Goal: Use online tool/utility: Utilize a website feature to perform a specific function

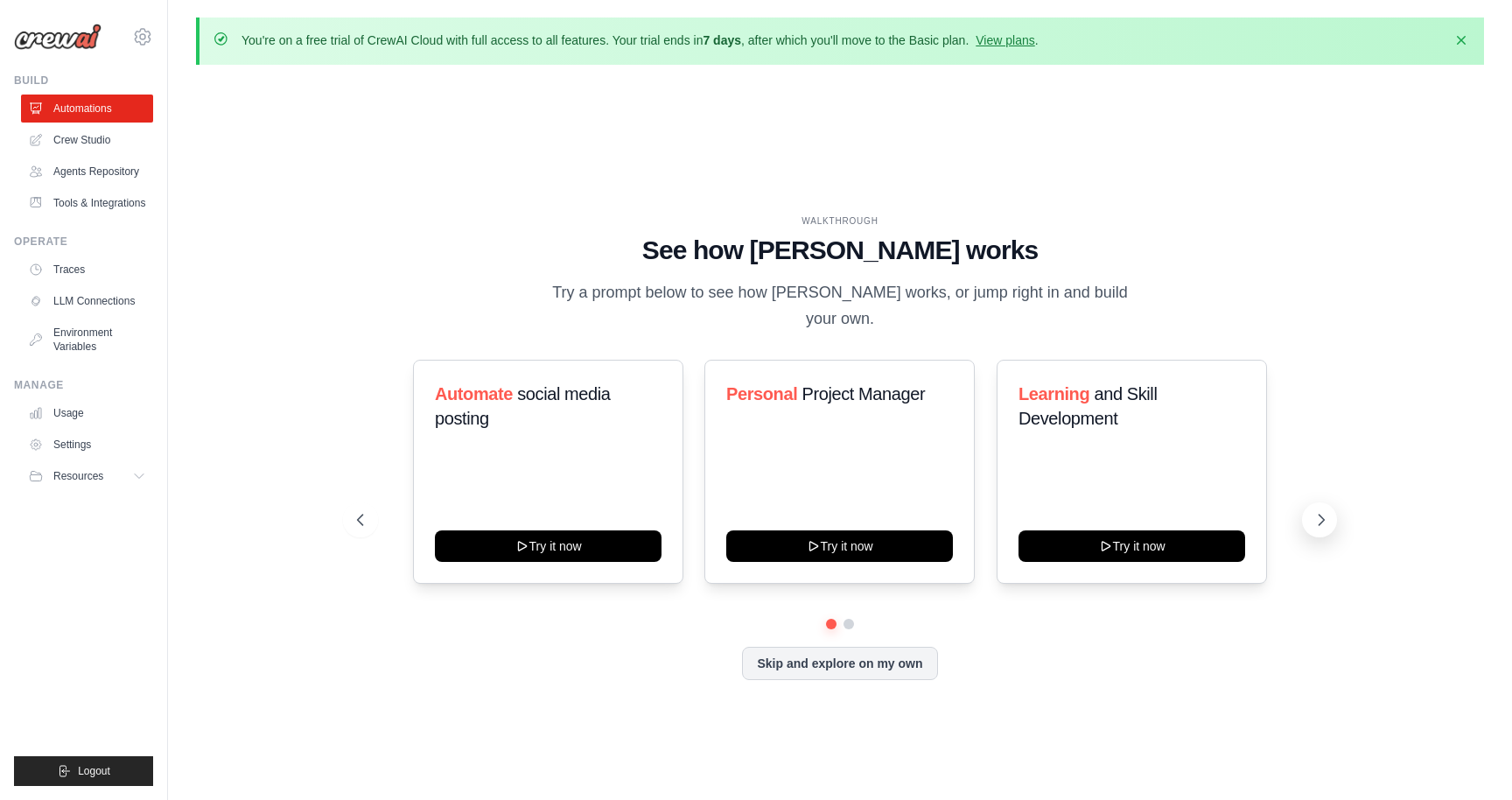
click at [1316, 511] on icon at bounding box center [1321, 520] width 18 height 18
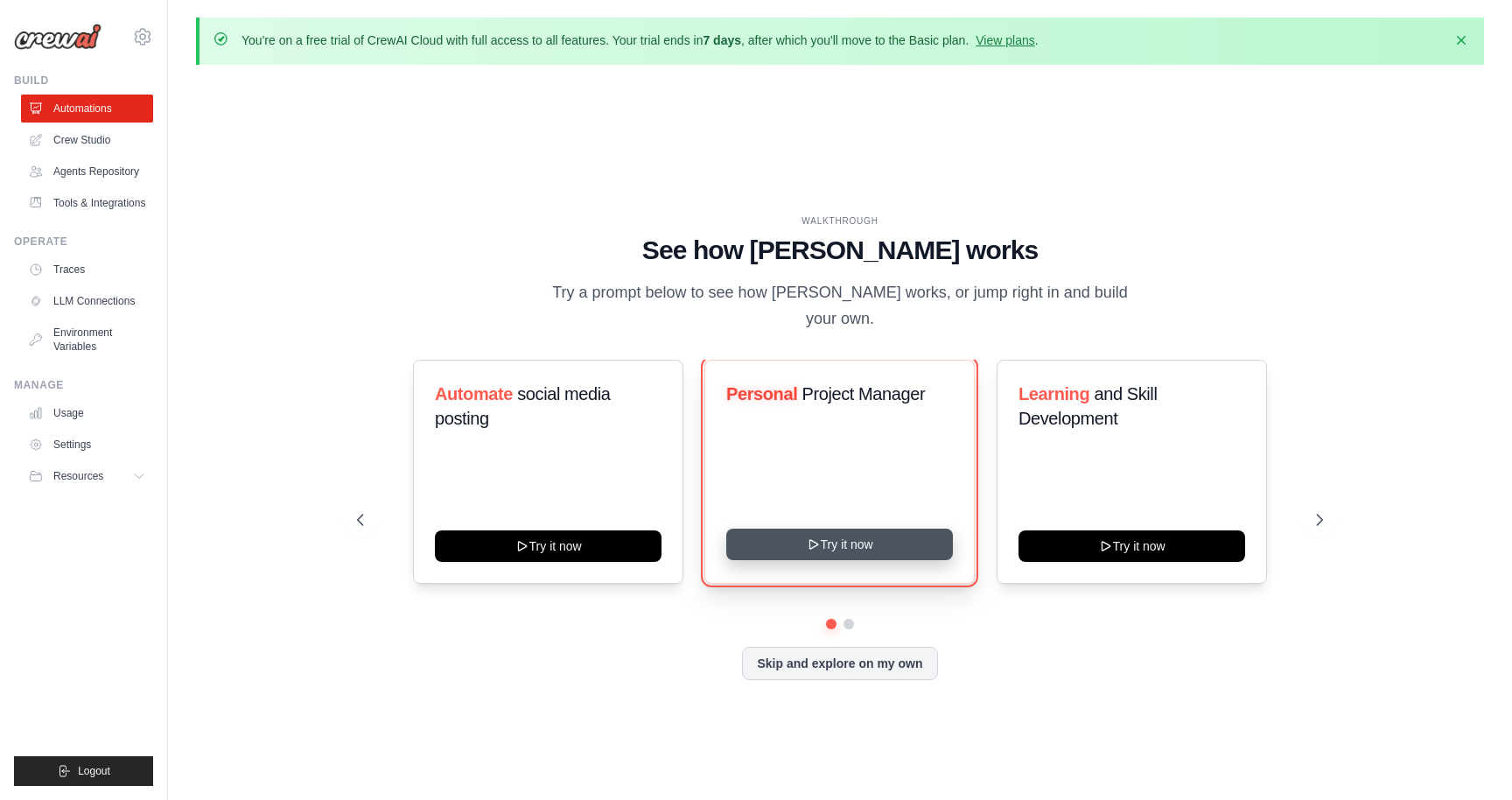
click at [866, 530] on button "Try it now" at bounding box center [839, 543] width 227 height 31
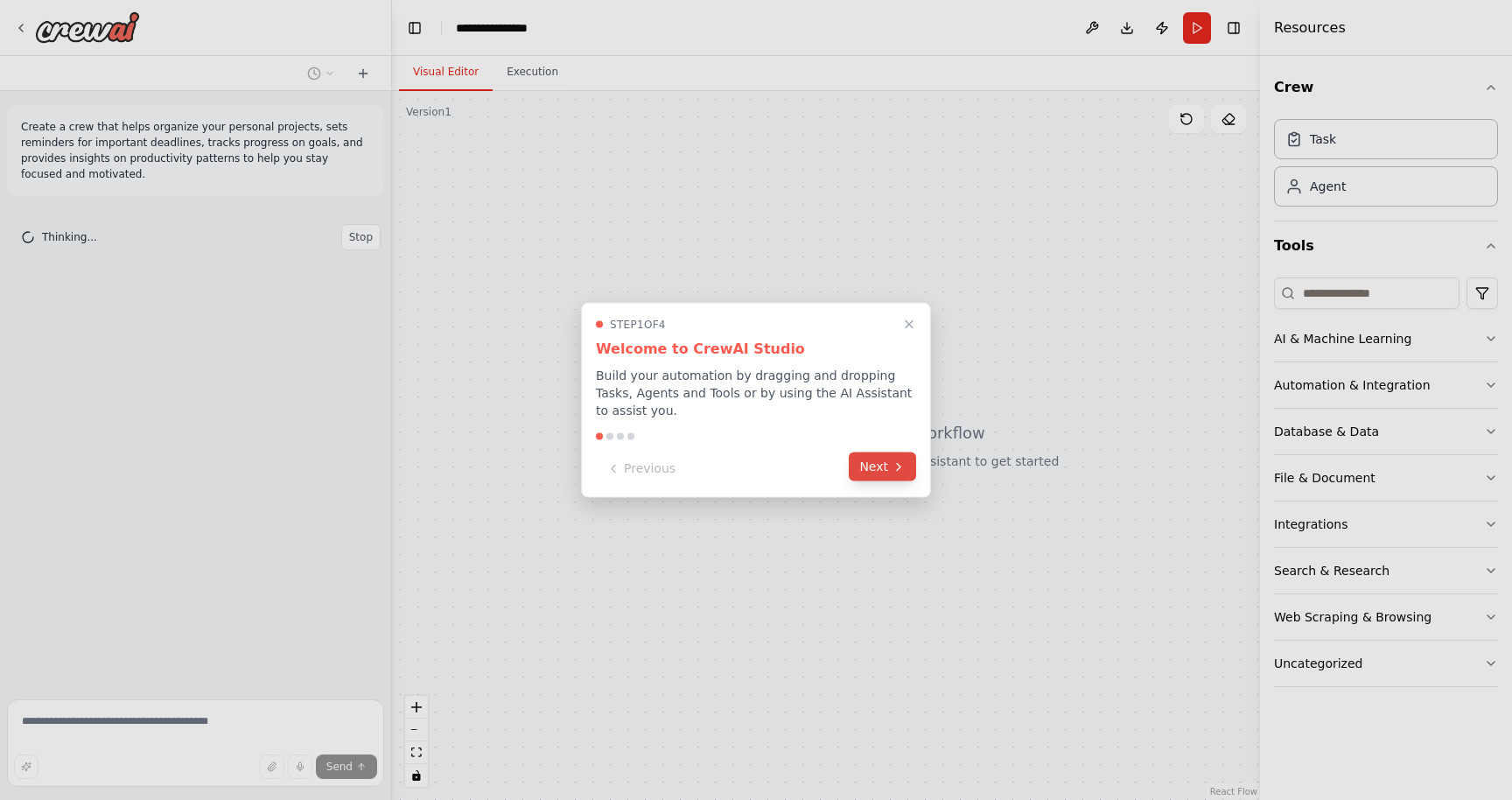
click at [888, 465] on button "Next" at bounding box center [882, 466] width 67 height 29
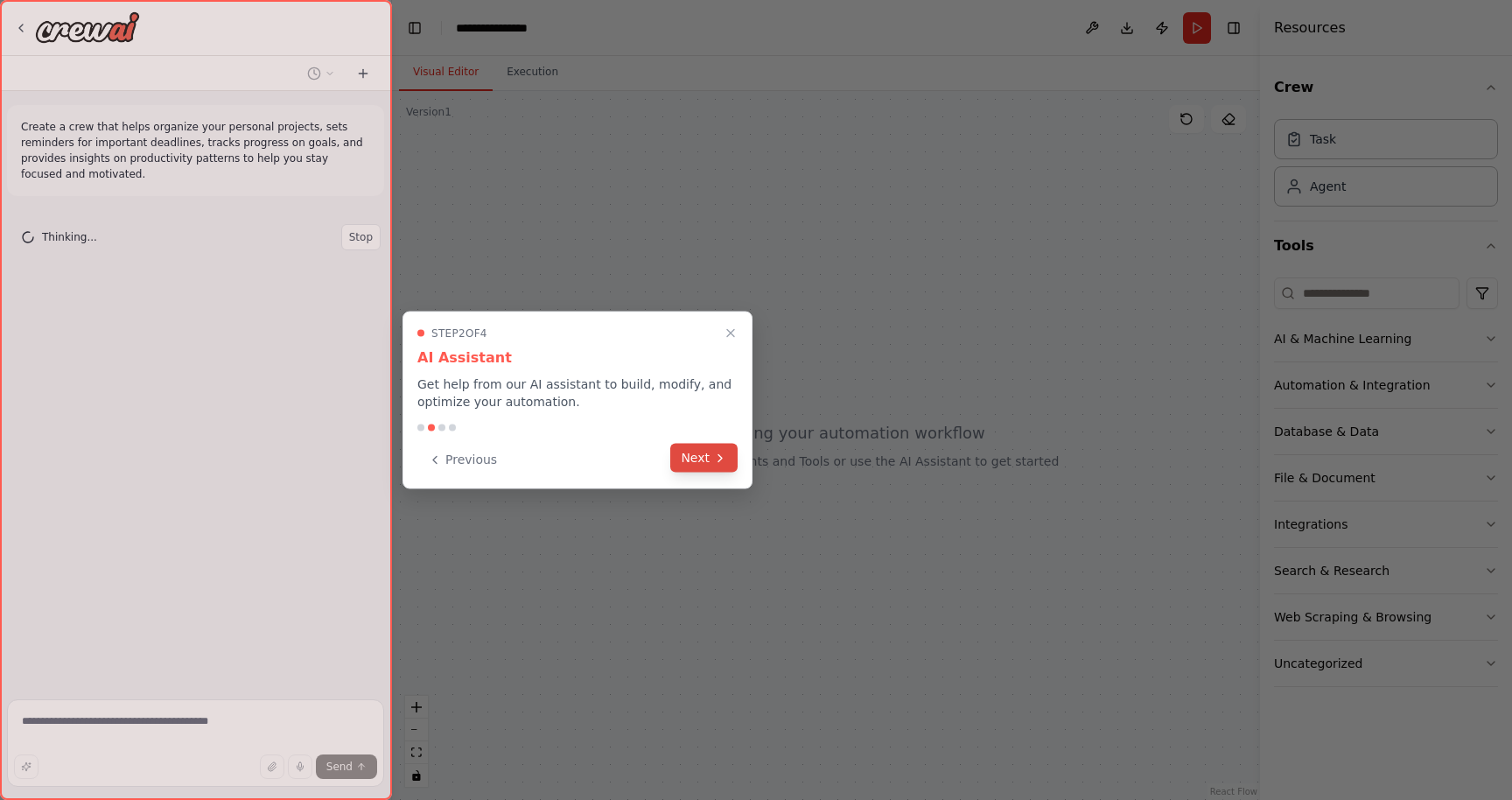
click at [705, 462] on button "Next" at bounding box center [703, 458] width 67 height 29
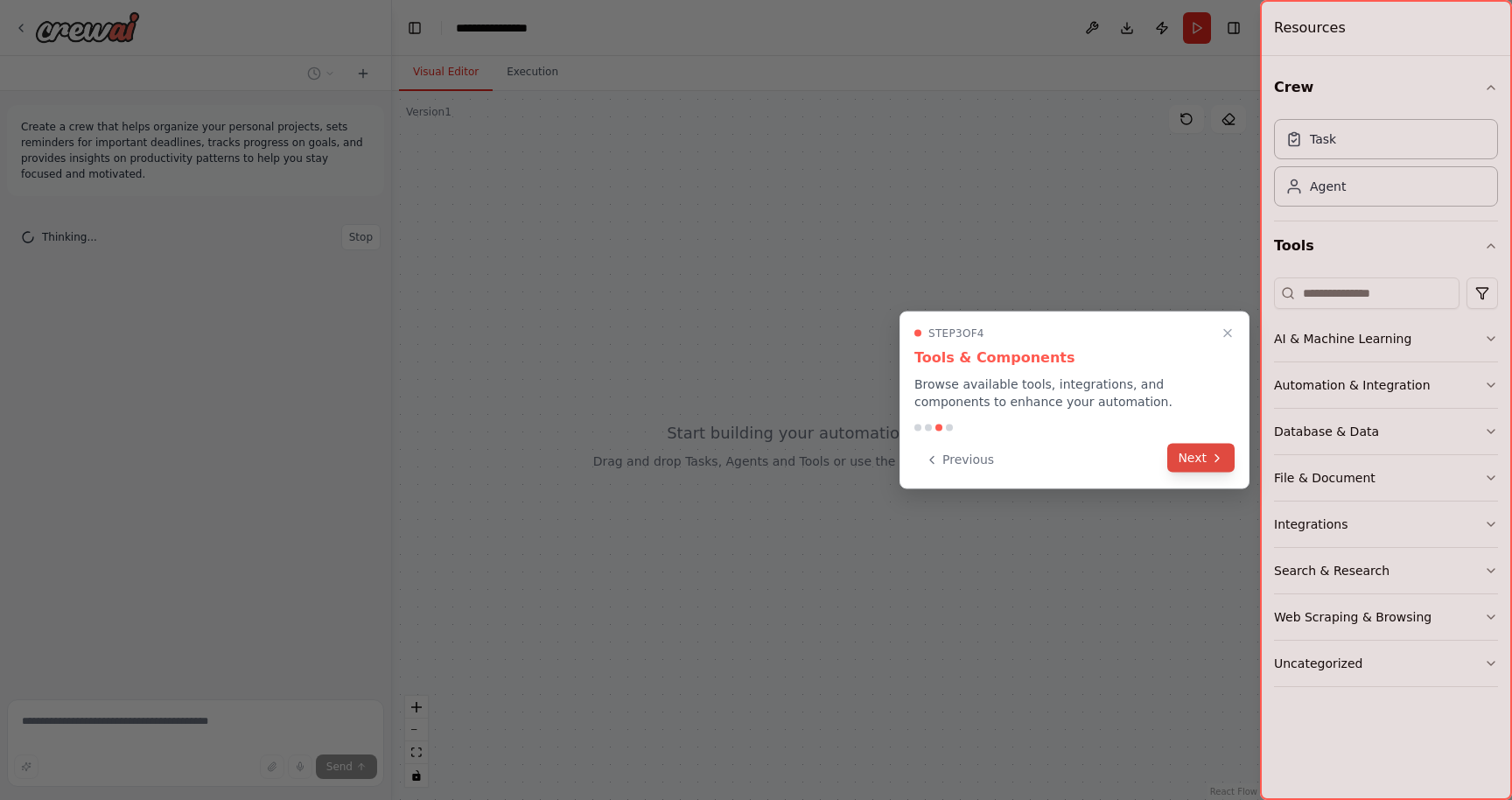
click at [1205, 456] on button "Next" at bounding box center [1200, 458] width 67 height 29
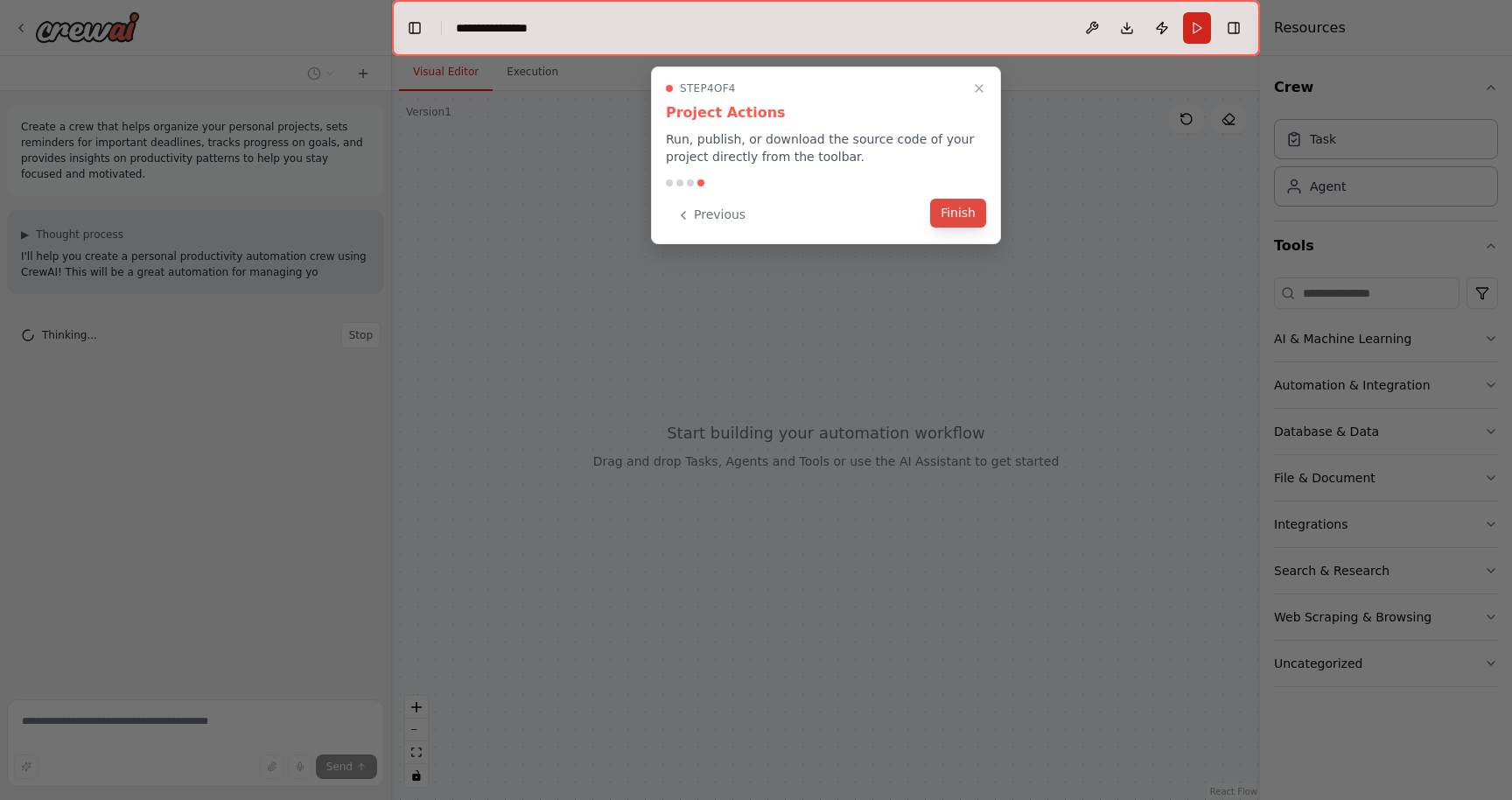
click at [969, 214] on button "Finish" at bounding box center [958, 213] width 56 height 29
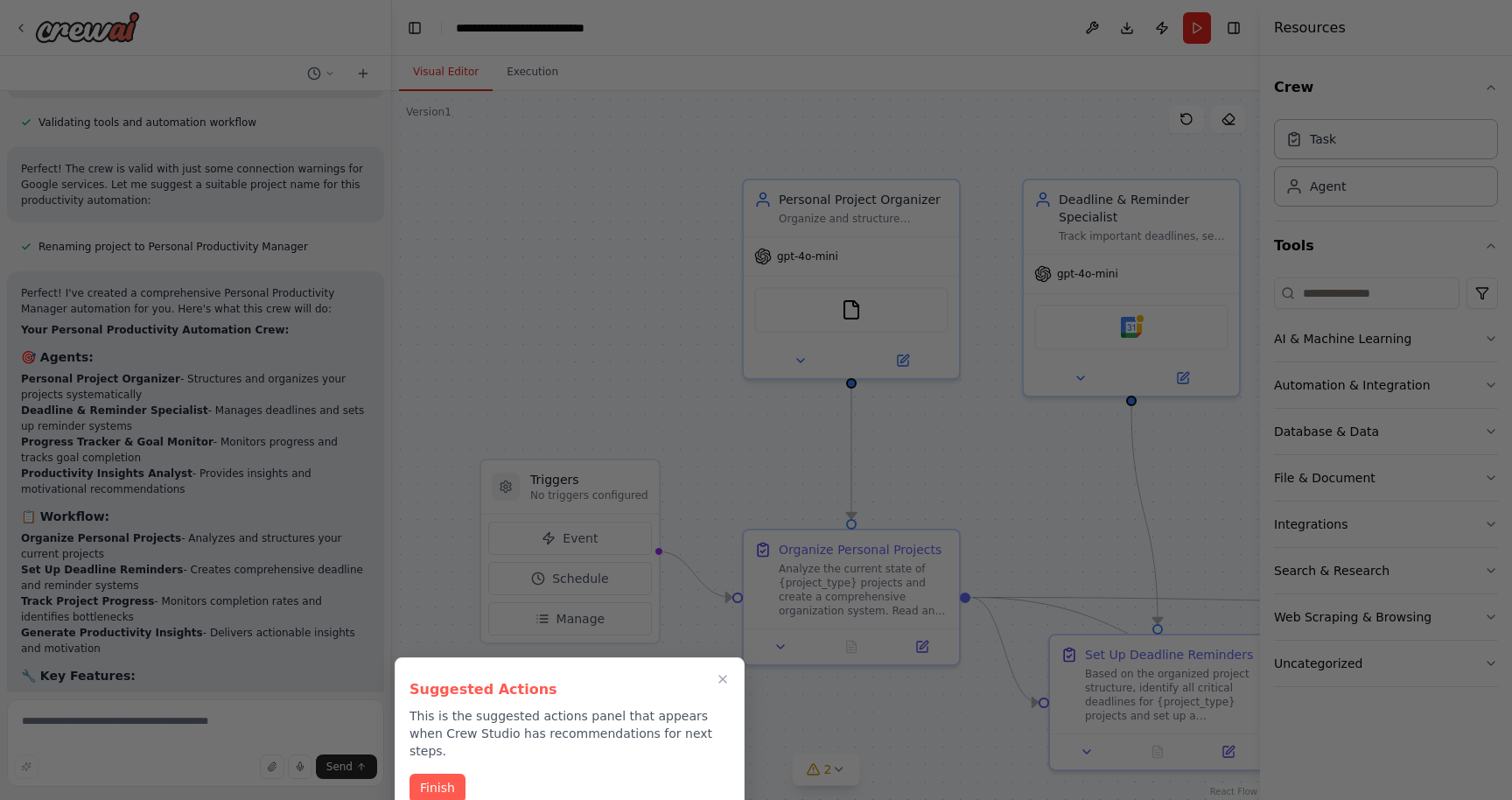
scroll to position [2439, 0]
